Goal: Check status: Check status

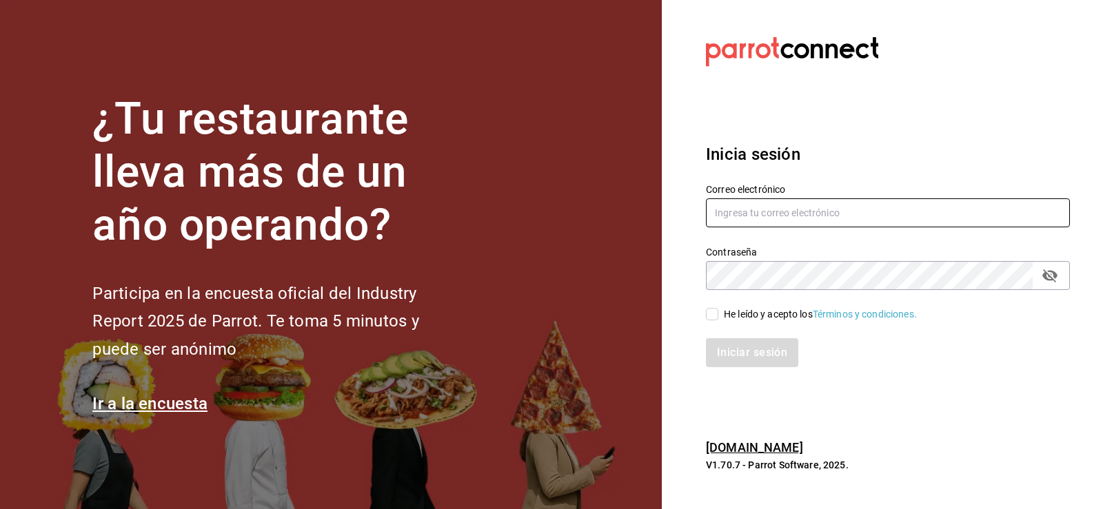
type input "[EMAIL_ADDRESS][DOMAIN_NAME]"
click at [710, 314] on input "He leído y acepto los Términos y condiciones." at bounding box center [712, 314] width 12 height 12
checkbox input "true"
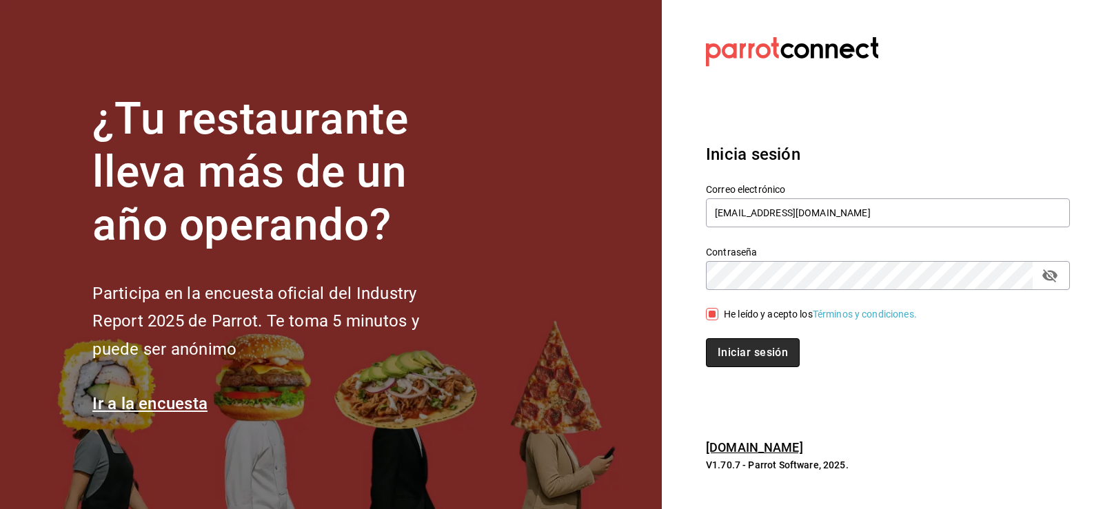
click at [729, 343] on button "Iniciar sesión" at bounding box center [753, 353] width 94 height 29
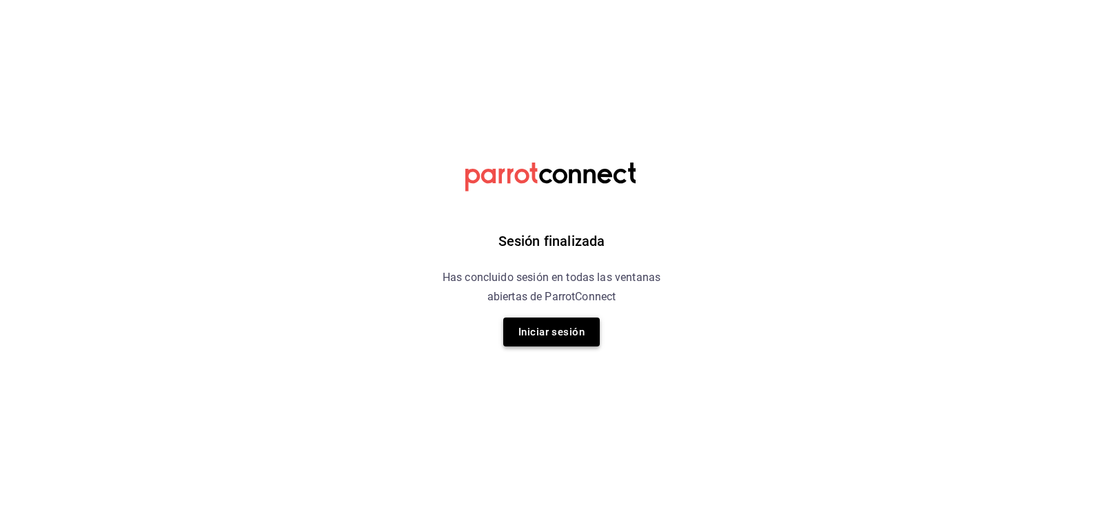
click at [563, 328] on button "Iniciar sesión" at bounding box center [551, 332] width 97 height 29
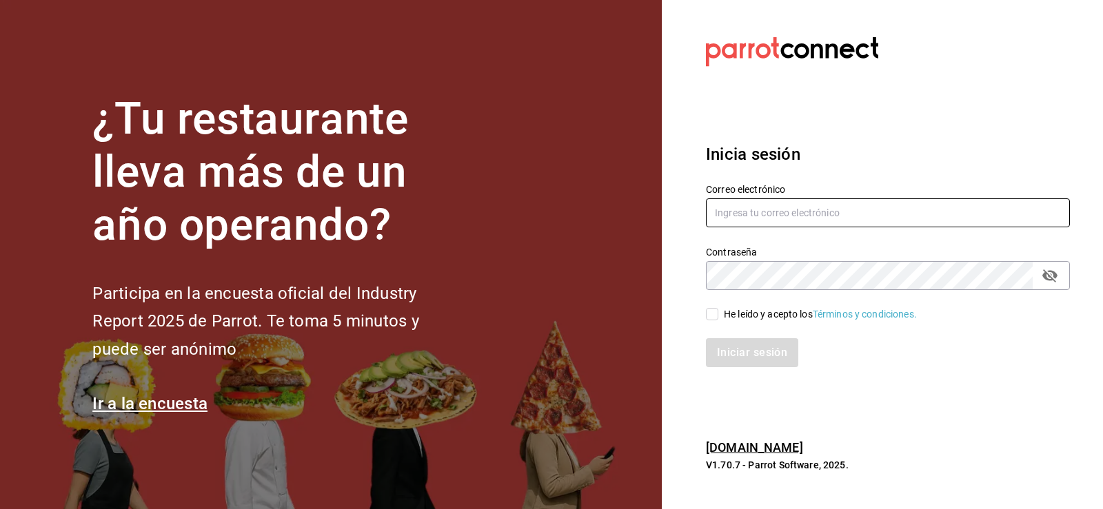
type input "[EMAIL_ADDRESS][DOMAIN_NAME]"
click at [709, 314] on input "He leído y acepto los Términos y condiciones." at bounding box center [712, 314] width 12 height 12
checkbox input "true"
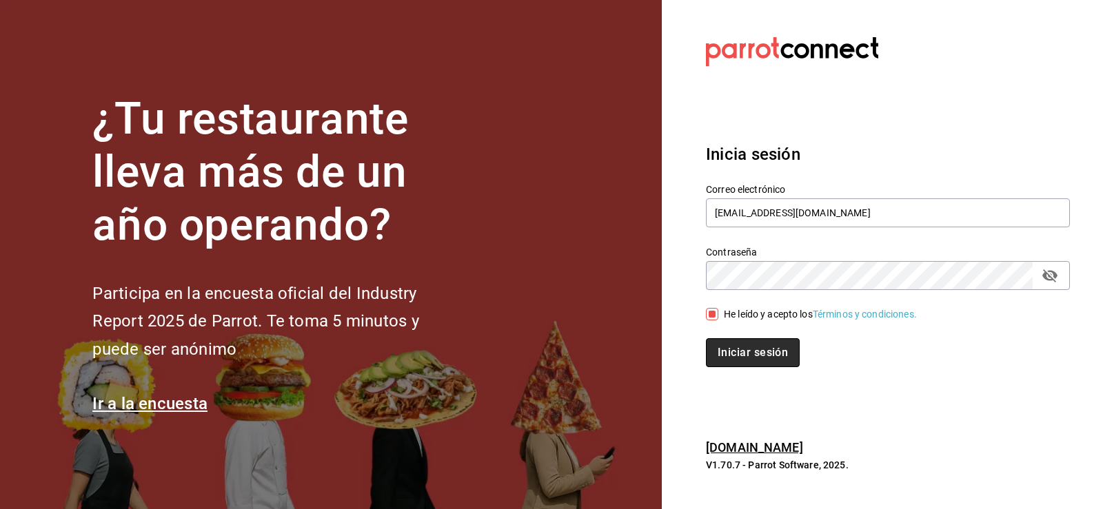
click at [725, 349] on button "Iniciar sesión" at bounding box center [753, 353] width 94 height 29
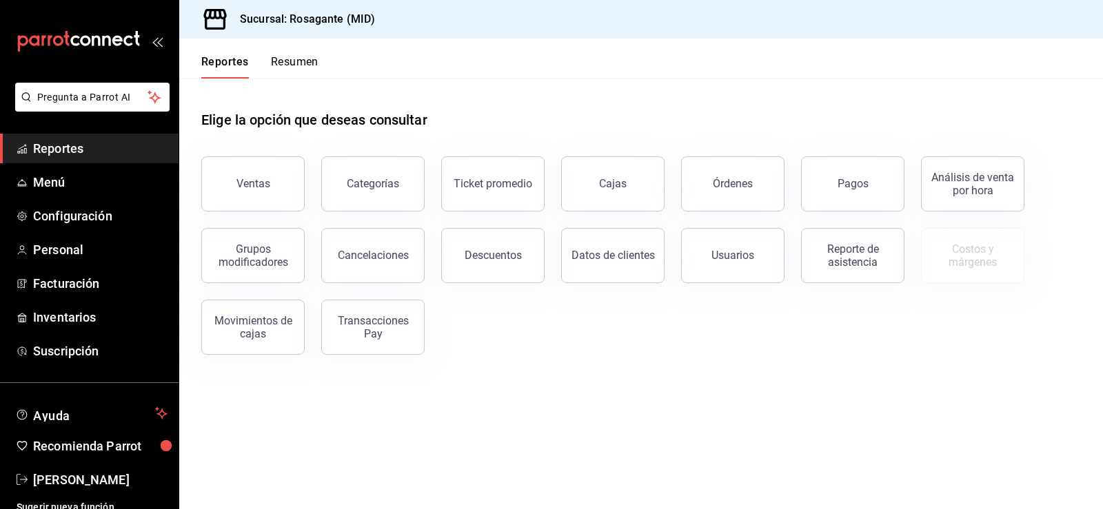
click at [843, 188] on div "Pagos" at bounding box center [853, 183] width 31 height 13
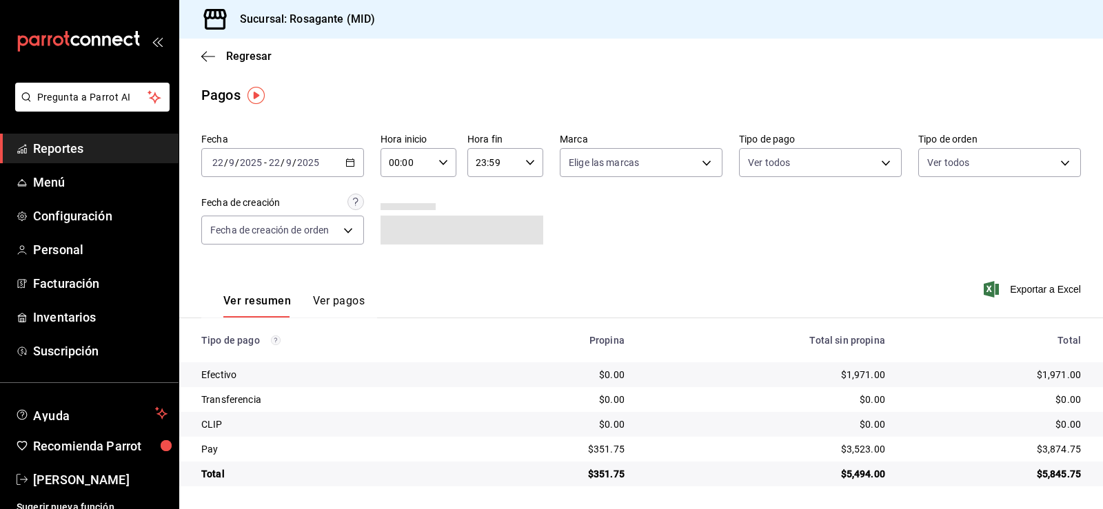
click at [353, 169] on div "2025-09-22 22 / 9 / 2025 - 2025-09-22 22 / 9 / 2025" at bounding box center [282, 162] width 163 height 29
click at [352, 168] on div "2025-09-22 22 / 9 / 2025 - 2025-09-22 22 / 9 / 2025" at bounding box center [282, 162] width 163 height 29
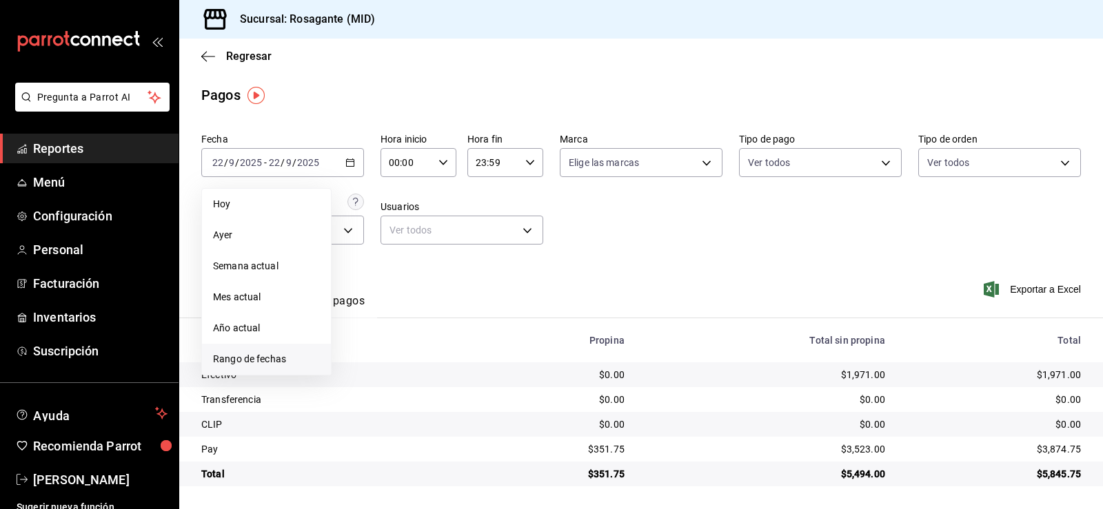
click at [256, 356] on span "Rango de fechas" at bounding box center [266, 359] width 107 height 14
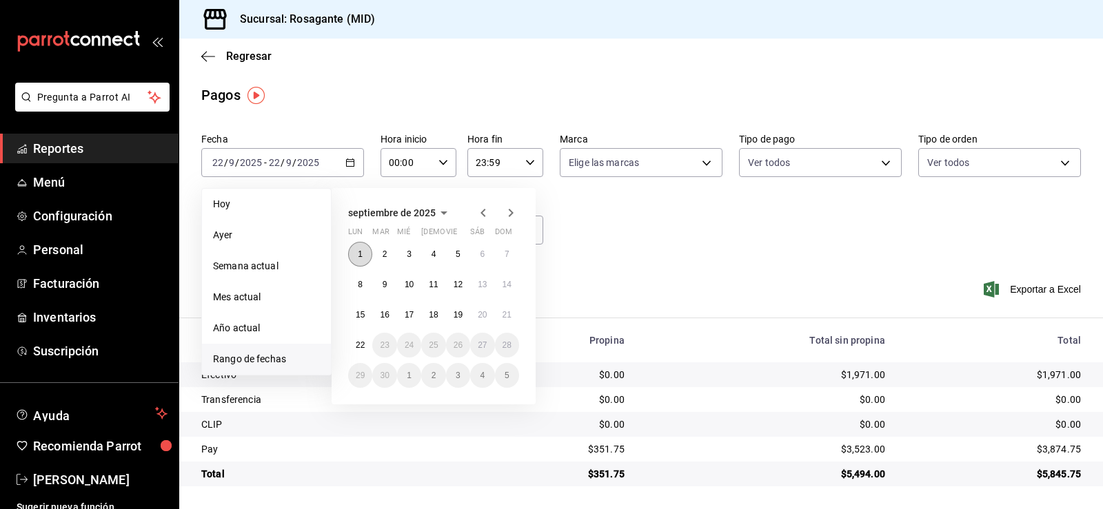
click at [354, 254] on button "1" at bounding box center [360, 254] width 24 height 25
click at [480, 313] on abbr "20" at bounding box center [482, 315] width 9 height 10
click at [480, 313] on div "Ver resumen Ver pagos Exportar a Excel" at bounding box center [641, 297] width 924 height 73
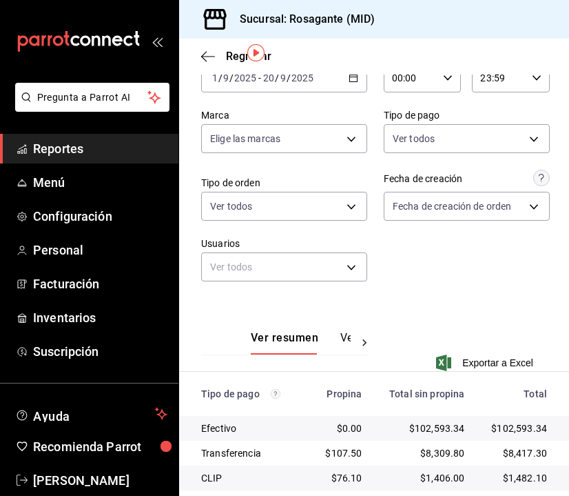
scroll to position [152, 0]
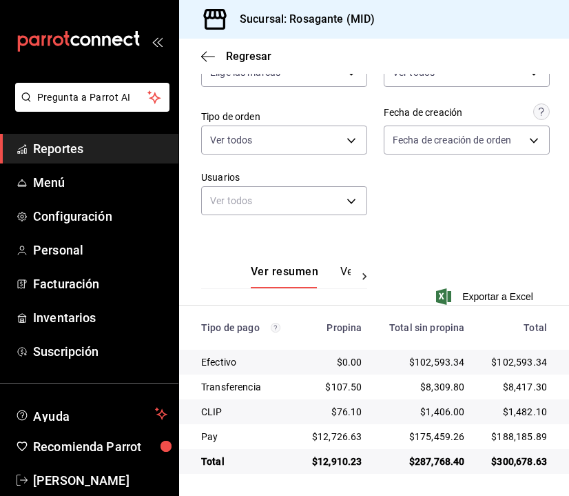
click at [428, 269] on div "Ver resumen Ver pagos Exportar a Excel" at bounding box center [374, 277] width 390 height 90
drag, startPoint x: 432, startPoint y: 234, endPoint x: 528, endPoint y: 203, distance: 101.4
click at [438, 232] on div "Ver resumen Ver pagos Exportar a Excel" at bounding box center [374, 277] width 390 height 90
click at [420, 204] on div "Fecha 2025-09-01 1 / 9 / 2025 - 2025-09-20 20 / 9 / 2025 Hora inicio 00:00 Hora…" at bounding box center [374, 104] width 346 height 255
click at [450, 216] on div "Fecha 2025-09-01 1 / 9 / 2025 - 2025-09-20 20 / 9 / 2025 Hora inicio 00:00 Hora…" at bounding box center [374, 104] width 346 height 255
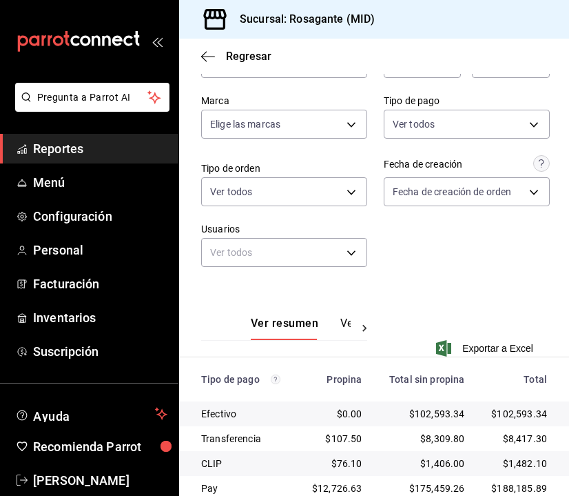
scroll to position [0, 0]
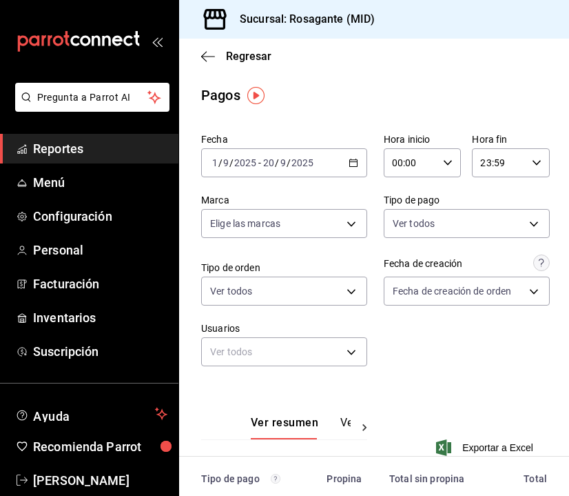
click at [351, 161] on icon "button" at bounding box center [354, 163] width 10 height 10
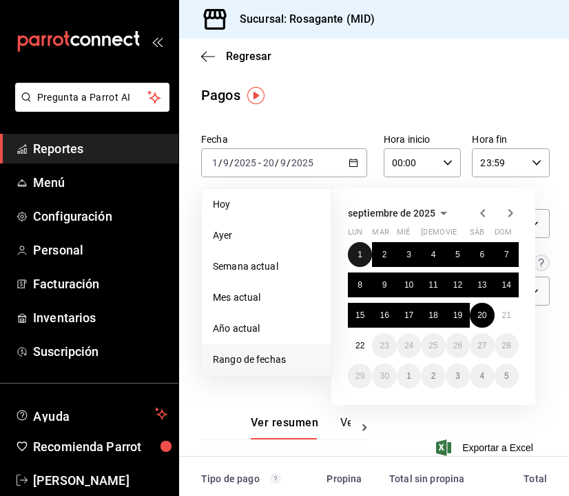
click at [358, 253] on abbr "1" at bounding box center [360, 255] width 5 height 10
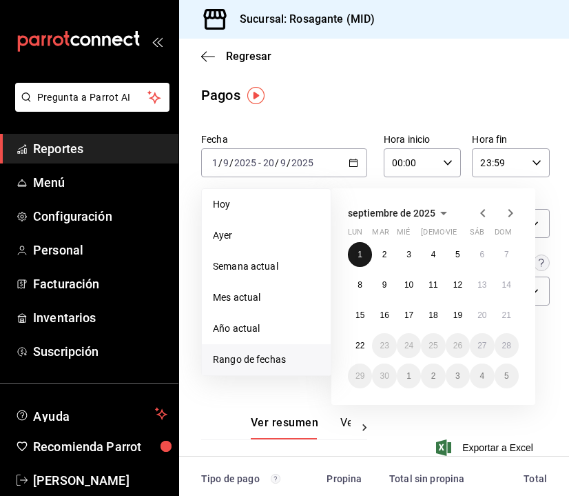
click at [358, 253] on abbr "1" at bounding box center [360, 255] width 5 height 10
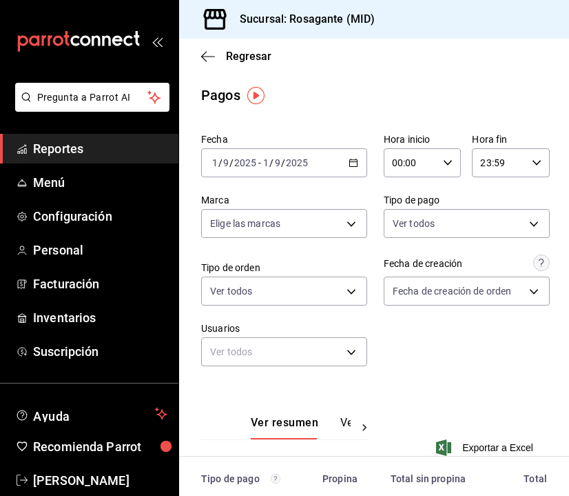
click at [354, 160] on div "2025-09-01 1 / 9 / 2025 - 2025-09-01 1 / 9 / 2025" at bounding box center [284, 162] width 166 height 29
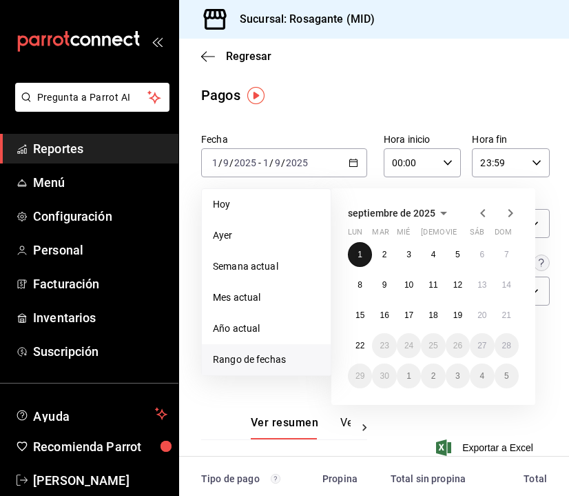
click at [358, 253] on abbr "1" at bounding box center [360, 255] width 5 height 10
click at [483, 318] on abbr "20" at bounding box center [482, 315] width 9 height 10
click at [483, 318] on div "Fecha 2025-09-01 1 / 9 / 2025 - 2025-09-01 1 / 9 / 2025 Hoy Ayer Semana actual …" at bounding box center [374, 255] width 346 height 255
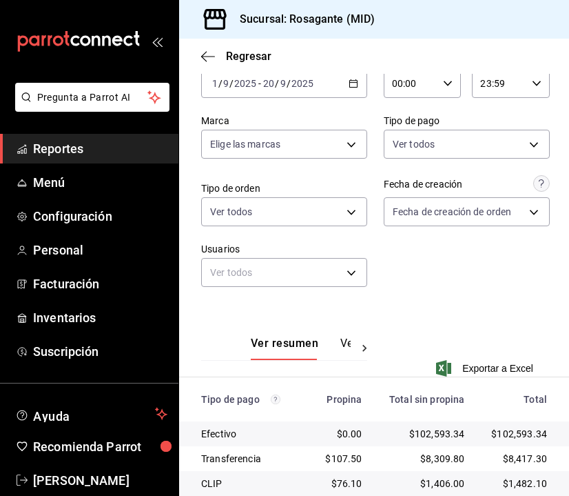
scroll to position [152, 0]
